Goal: Information Seeking & Learning: Learn about a topic

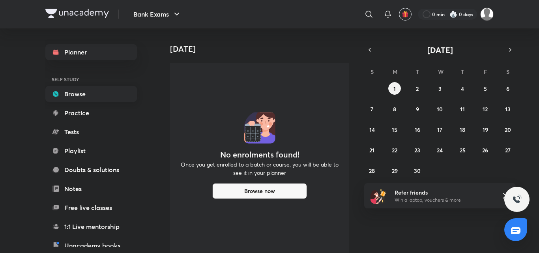
click at [78, 91] on link "Browse" at bounding box center [90, 94] width 91 height 16
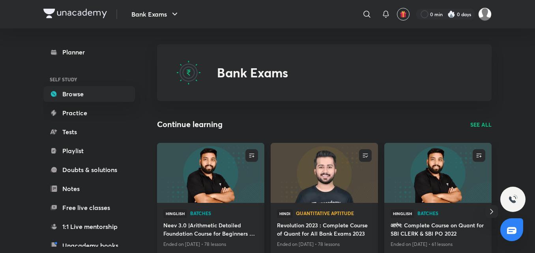
click at [201, 176] on img at bounding box center [210, 172] width 109 height 61
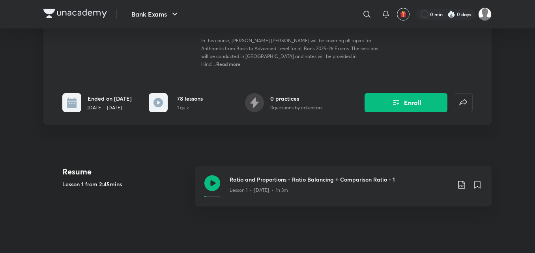
scroll to position [137, 0]
click at [271, 183] on div "Lesson 1 • [DATE] • 1h 3m" at bounding box center [339, 188] width 221 height 10
